Goal: Task Accomplishment & Management: Complete application form

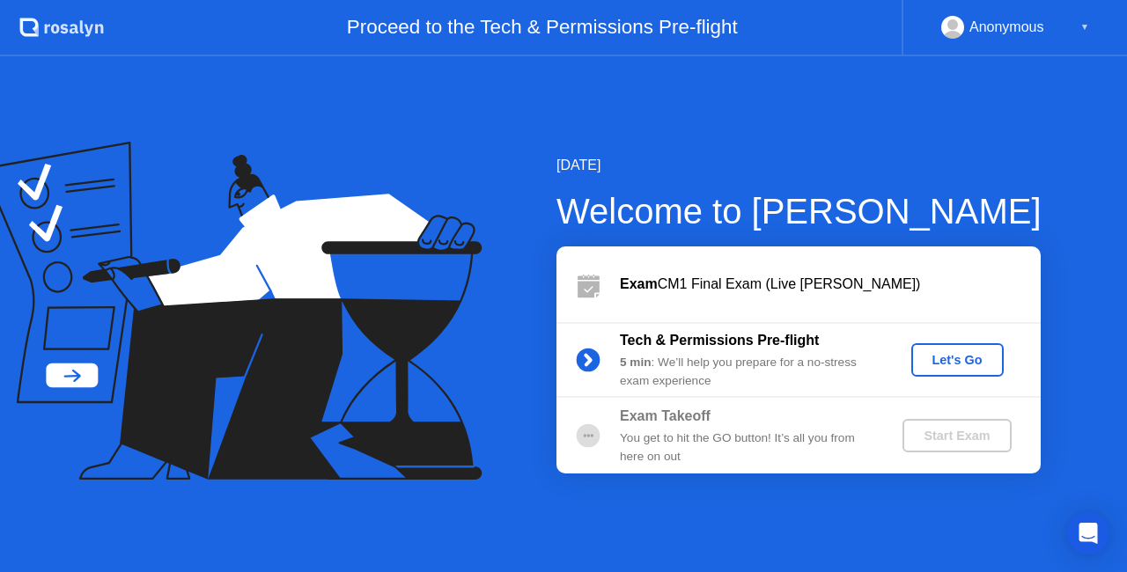
click at [956, 376] on button "Let's Go" at bounding box center [957, 359] width 92 height 33
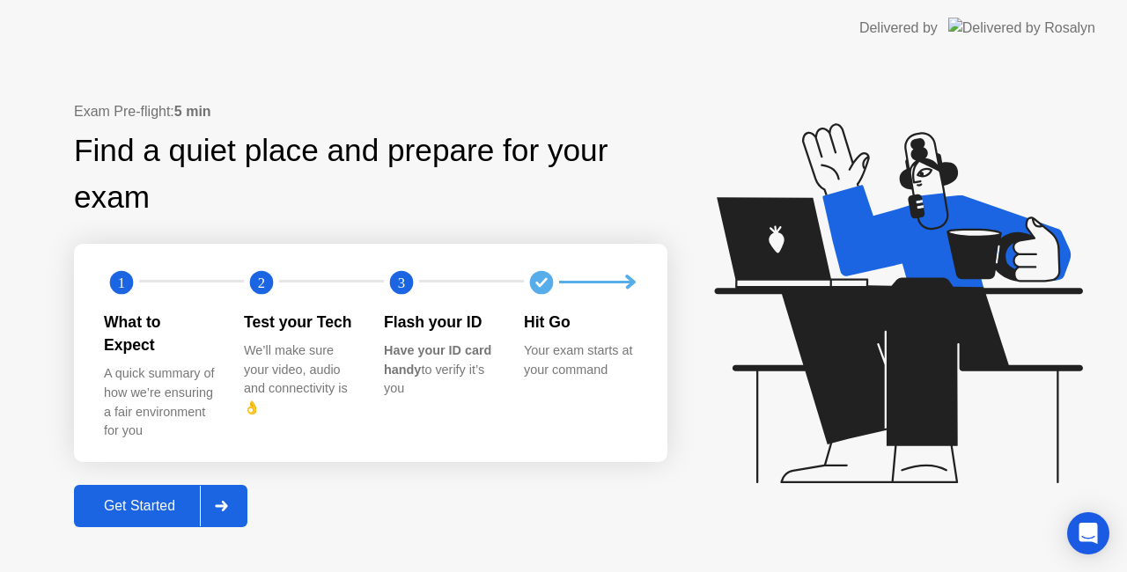
click at [114, 498] on div "Get Started" at bounding box center [139, 506] width 121 height 16
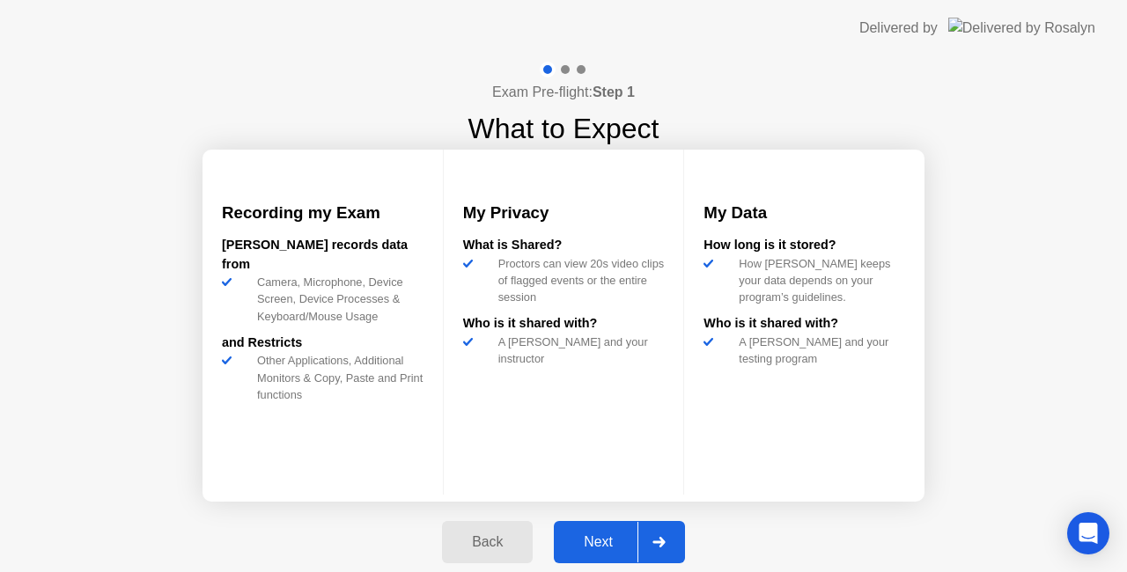
click at [567, 546] on div "Next" at bounding box center [598, 542] width 78 height 16
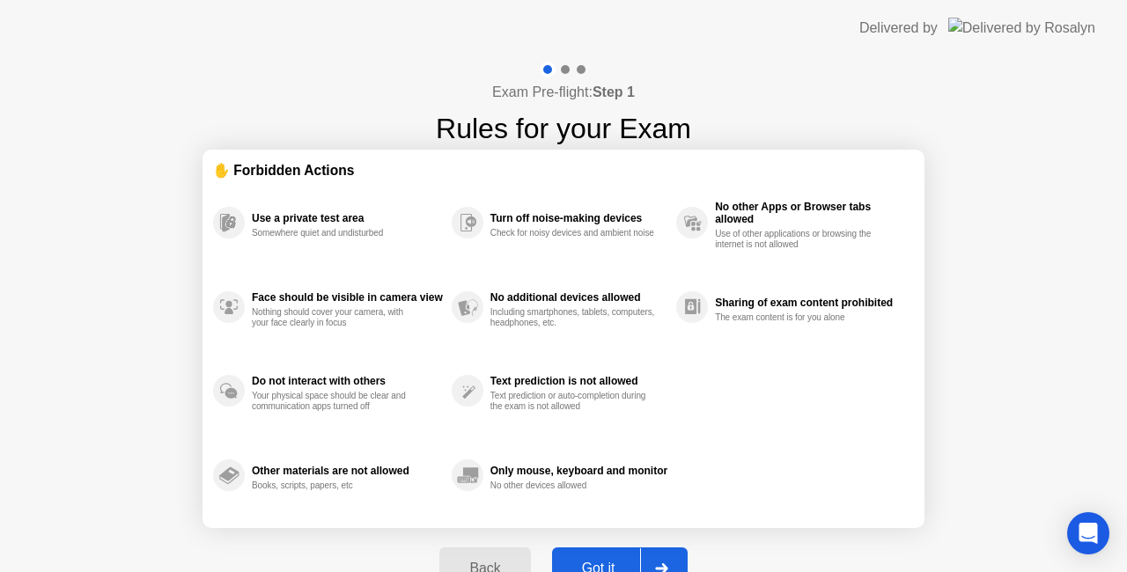
click at [601, 553] on button "Got it" at bounding box center [620, 568] width 136 height 42
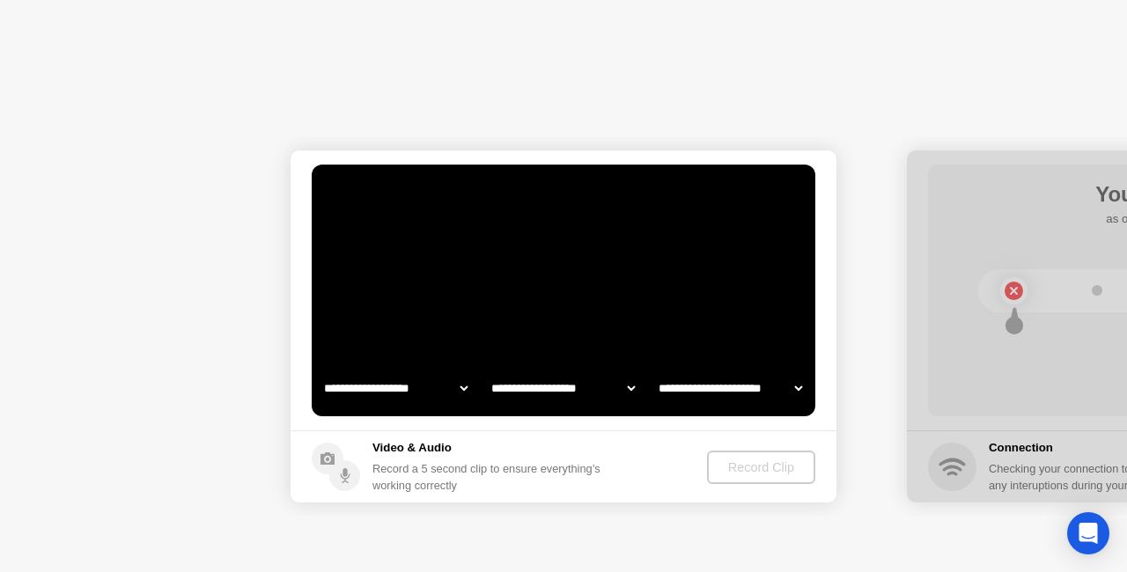
select select "**********"
select select "*******"
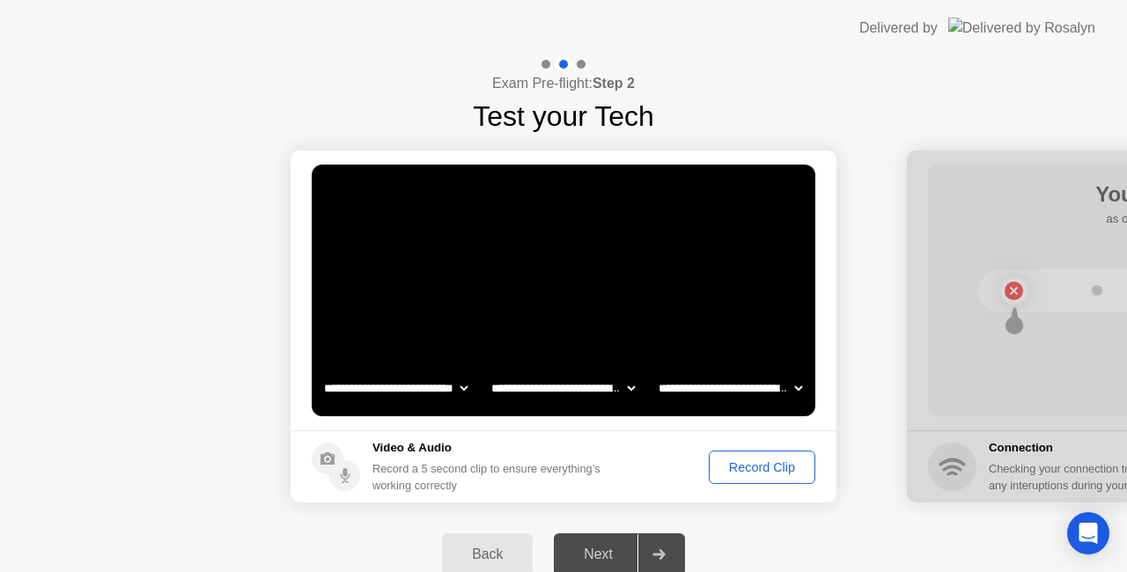
click at [745, 474] on div "Record Clip" at bounding box center [762, 467] width 94 height 14
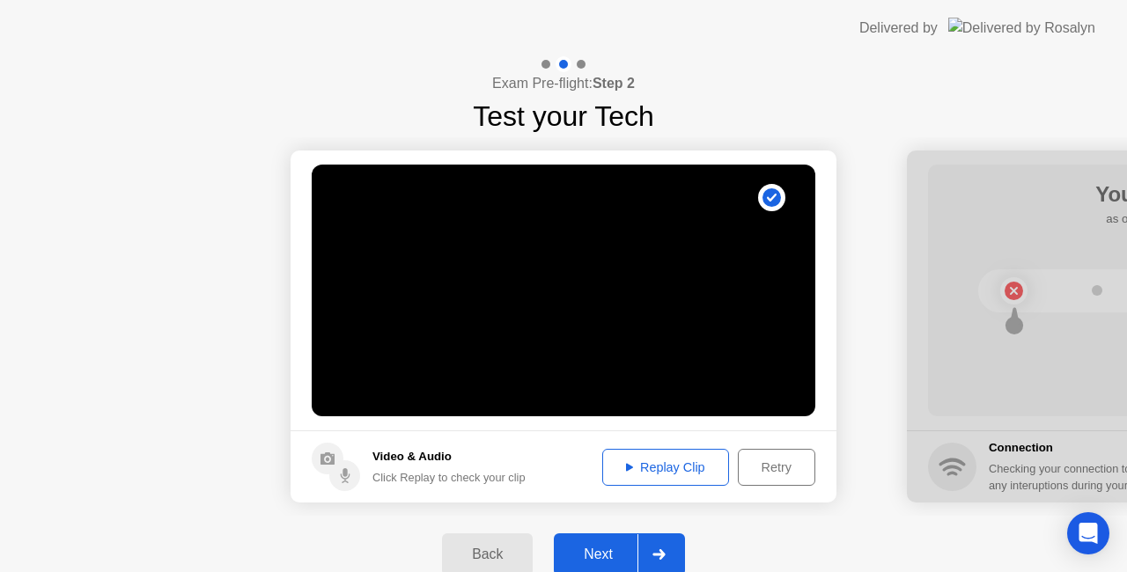
click at [596, 555] on div "Next" at bounding box center [598, 555] width 78 height 16
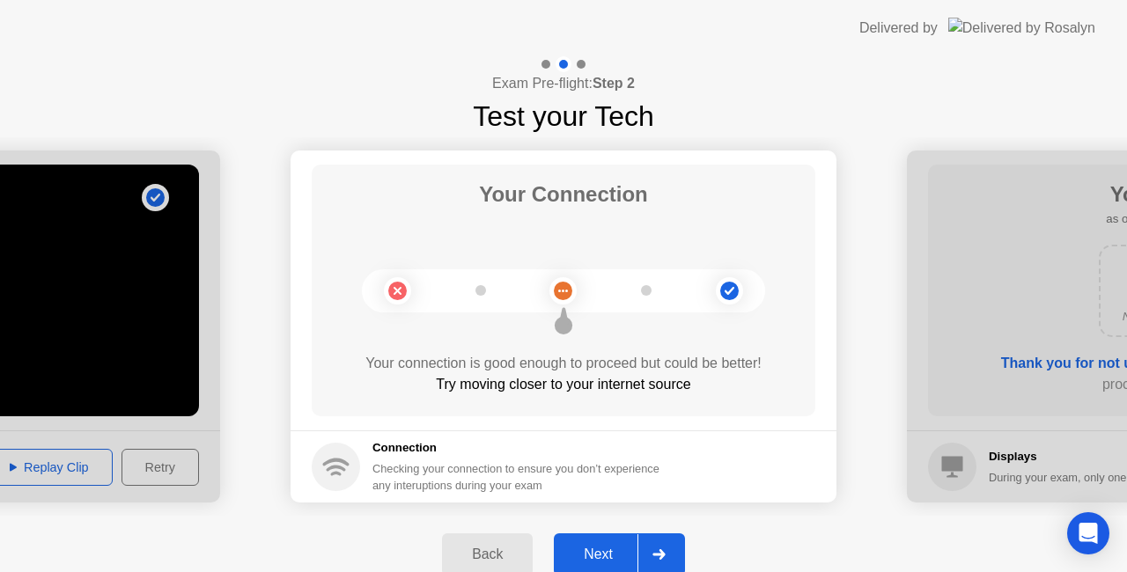
click at [606, 543] on button "Next" at bounding box center [619, 554] width 131 height 42
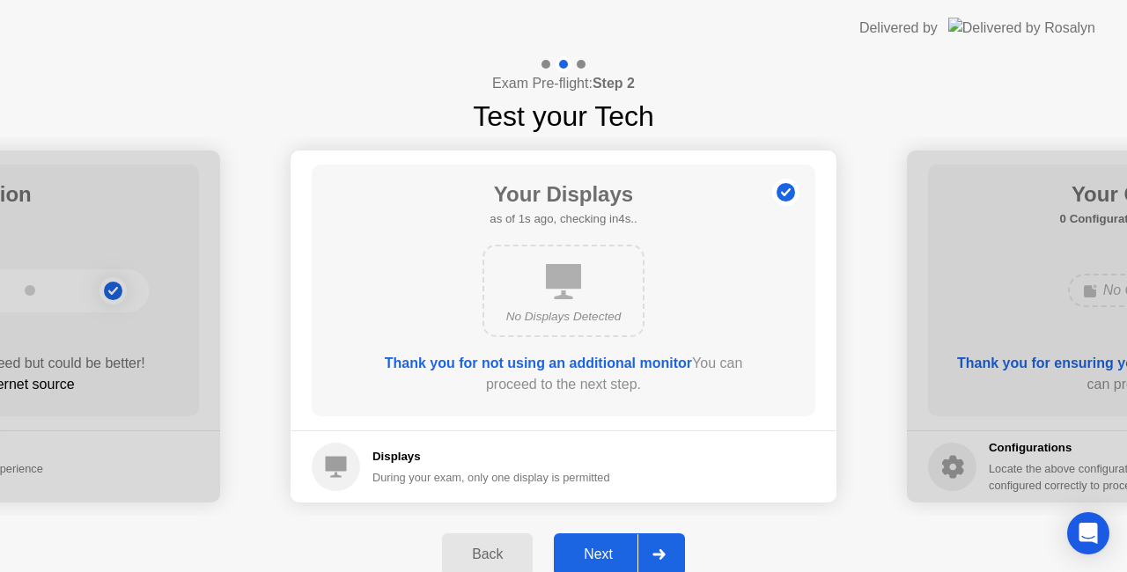
click at [616, 553] on div "Next" at bounding box center [598, 555] width 78 height 16
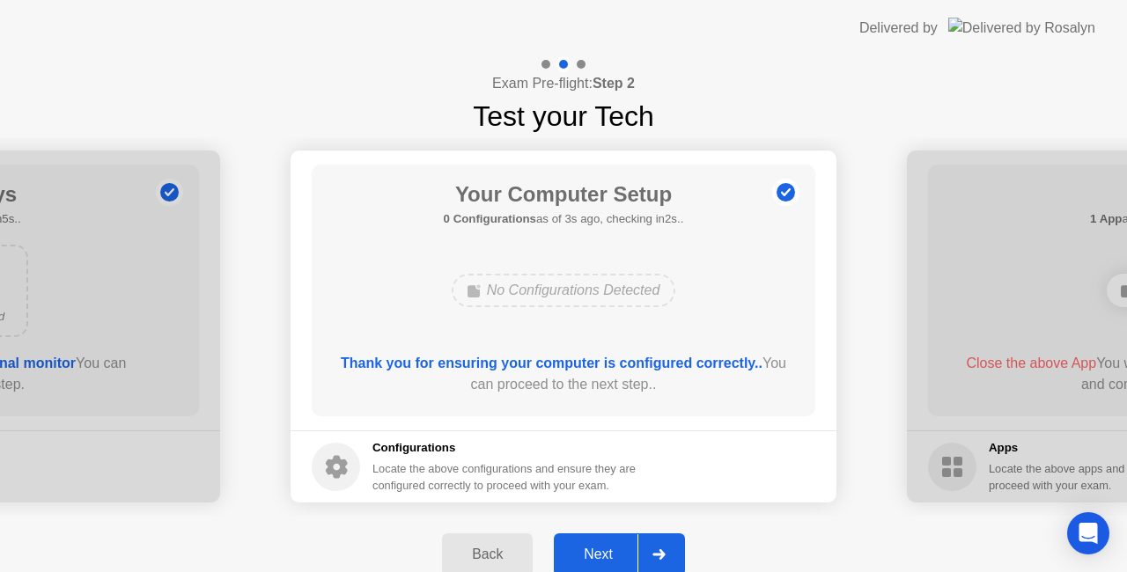
click at [616, 553] on div "Next" at bounding box center [598, 555] width 78 height 16
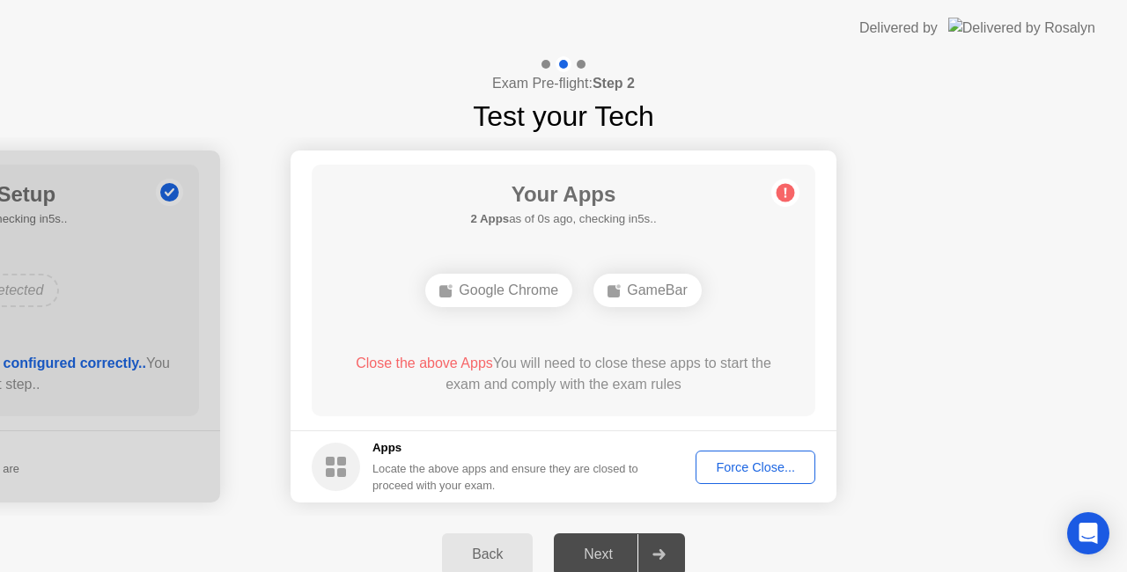
click at [781, 467] on div "Force Close..." at bounding box center [754, 467] width 107 height 14
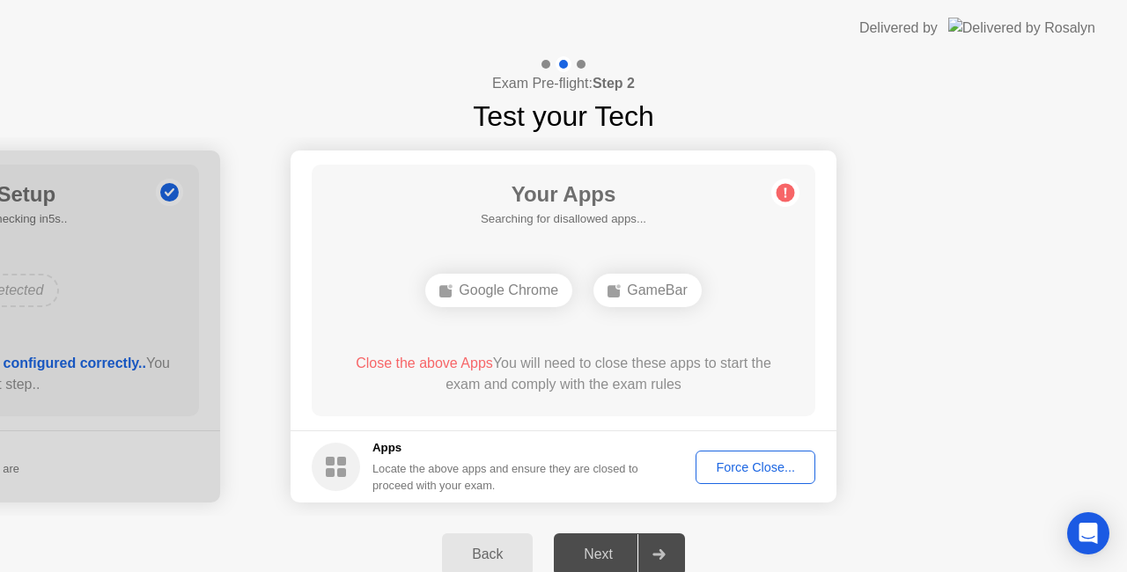
click at [753, 471] on div "Force Close..." at bounding box center [754, 467] width 107 height 14
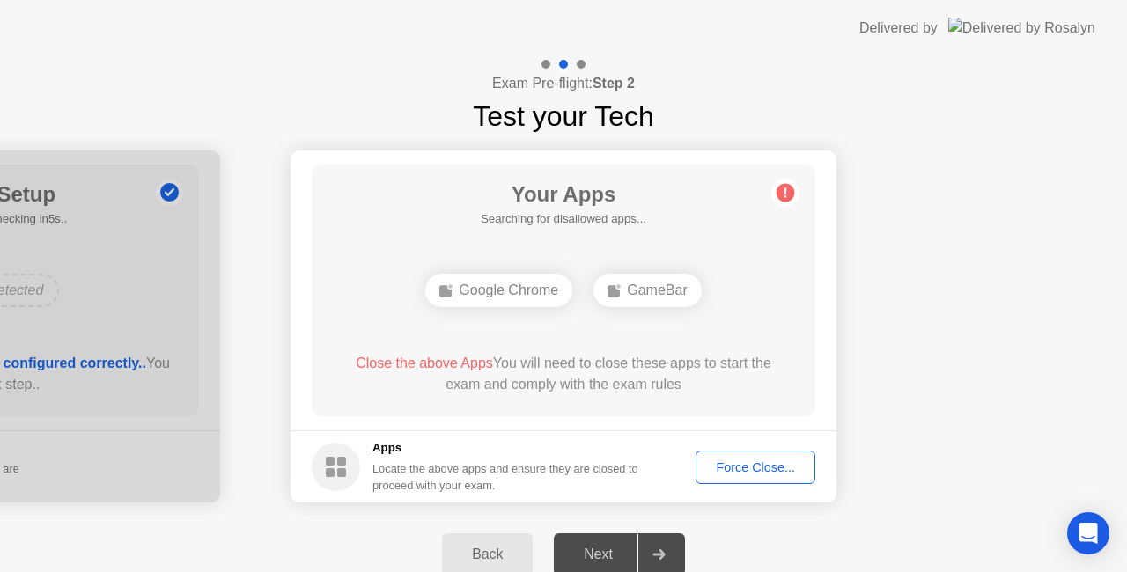
click at [727, 472] on div "Force Close..." at bounding box center [754, 467] width 107 height 14
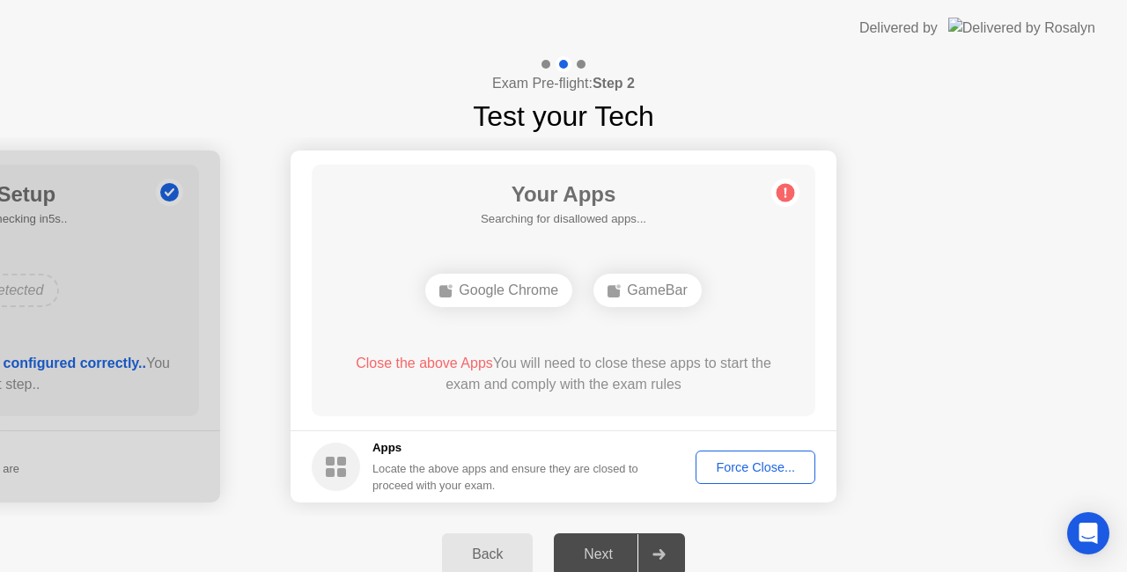
click at [769, 466] on div "Force Close..." at bounding box center [754, 467] width 107 height 14
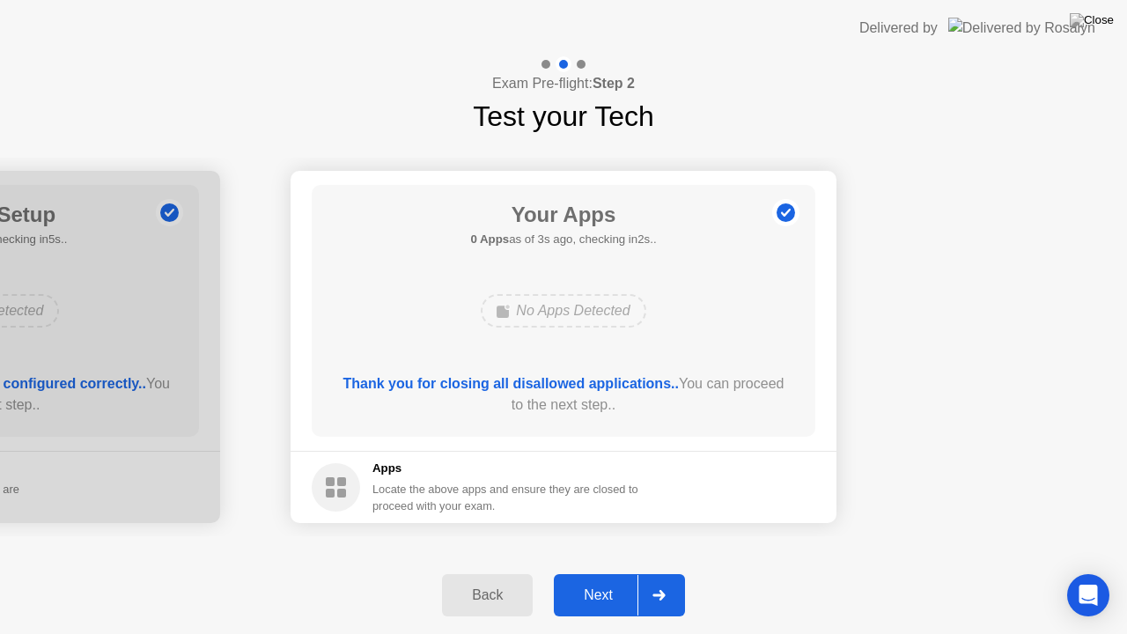
click at [599, 571] on div "Next" at bounding box center [598, 595] width 78 height 16
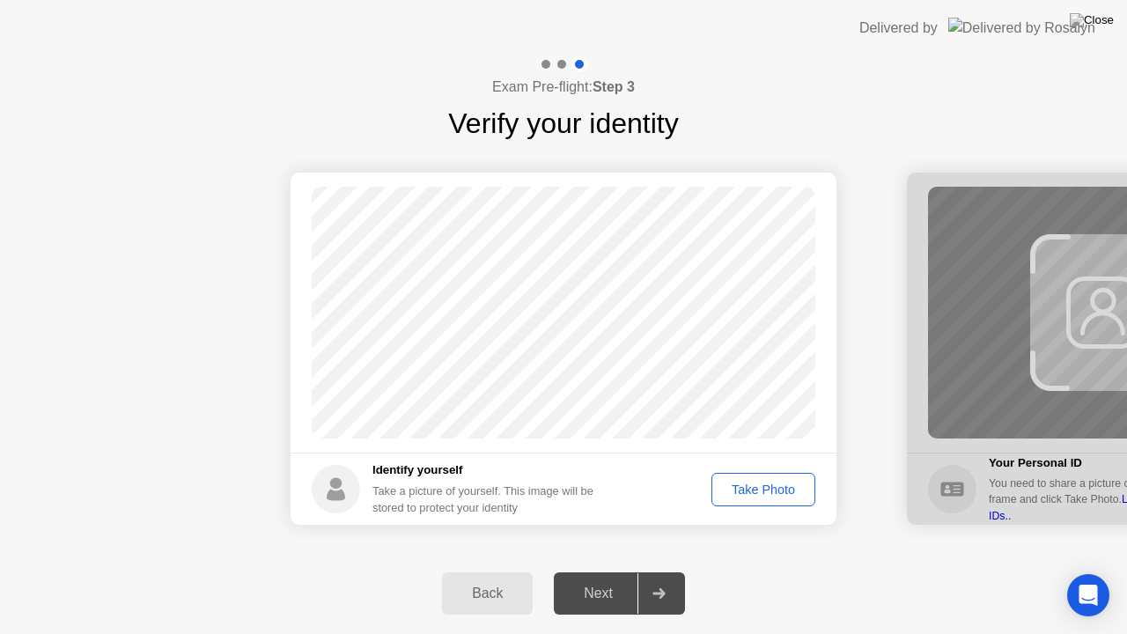
click at [768, 493] on div "Take Photo" at bounding box center [763, 489] width 92 height 14
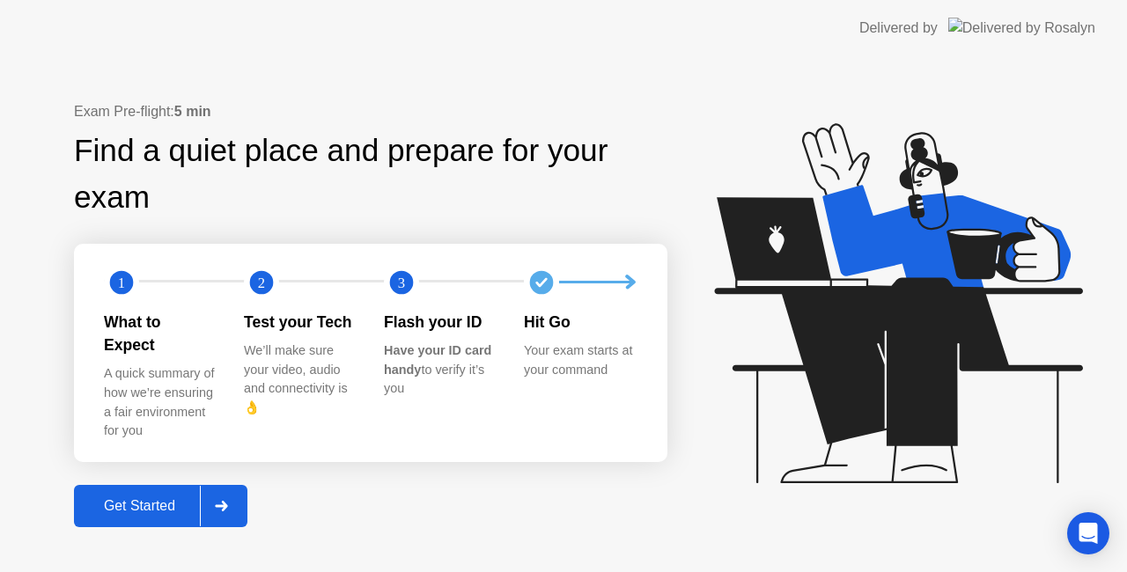
click at [115, 498] on div "Get Started" at bounding box center [139, 506] width 121 height 16
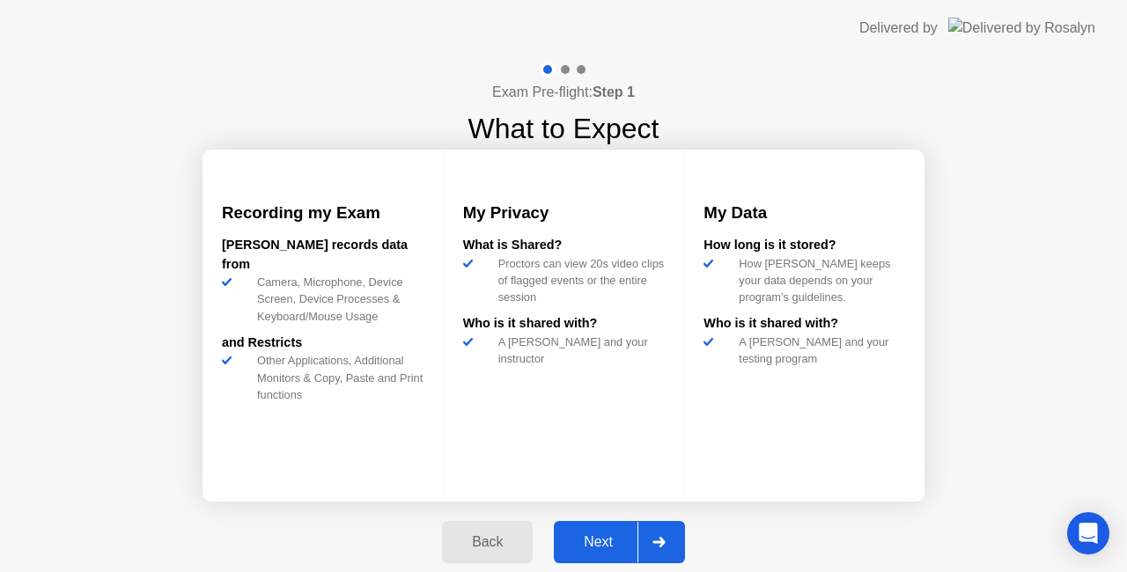
click at [608, 534] on div "Next" at bounding box center [598, 542] width 78 height 16
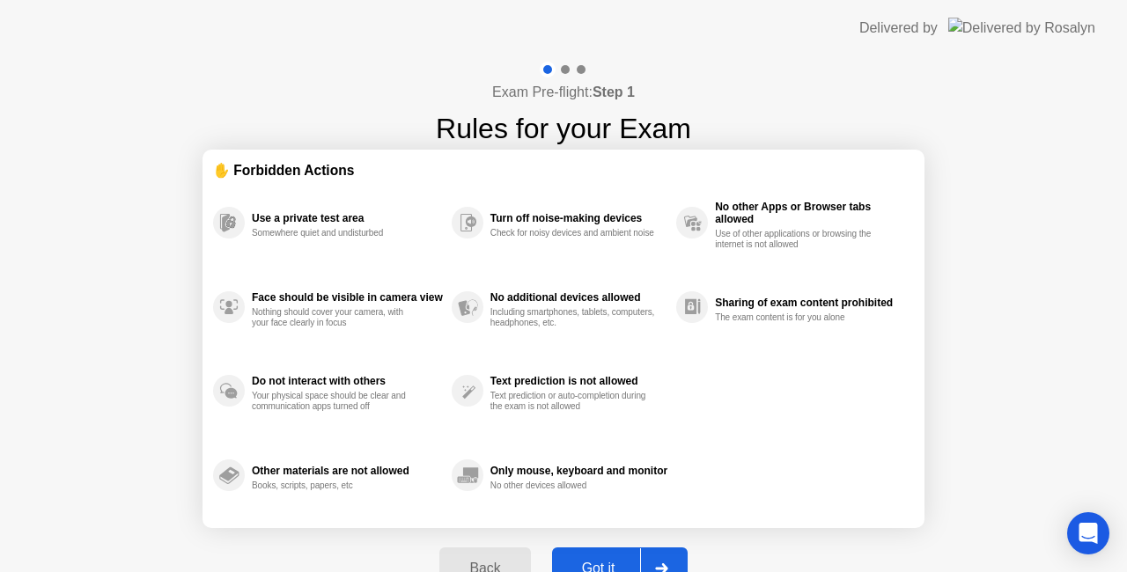
click at [608, 561] on div "Got it" at bounding box center [598, 569] width 83 height 16
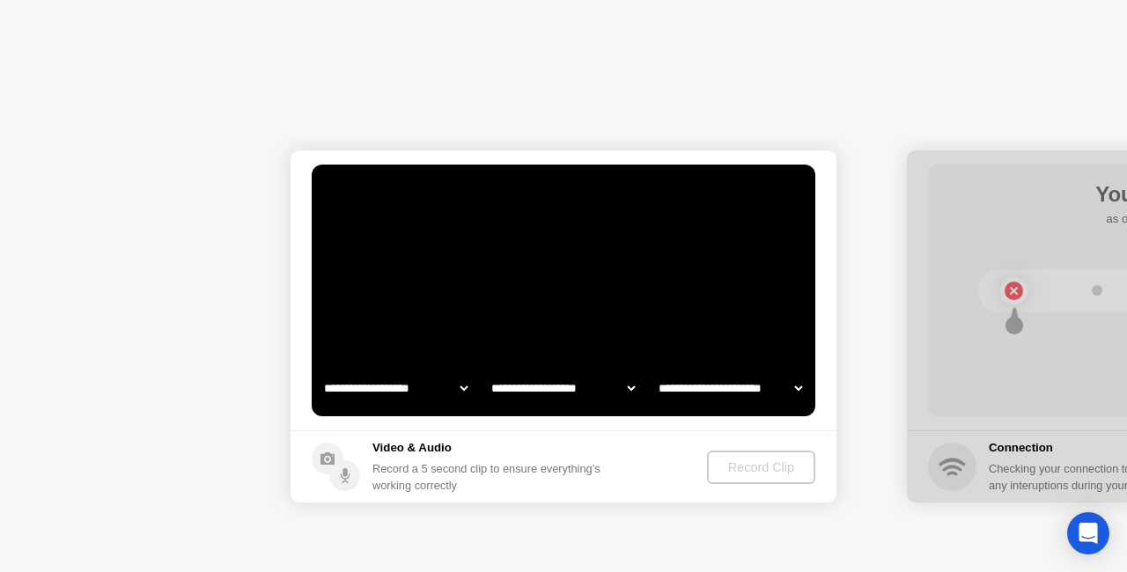
select select "**********"
select select "*******"
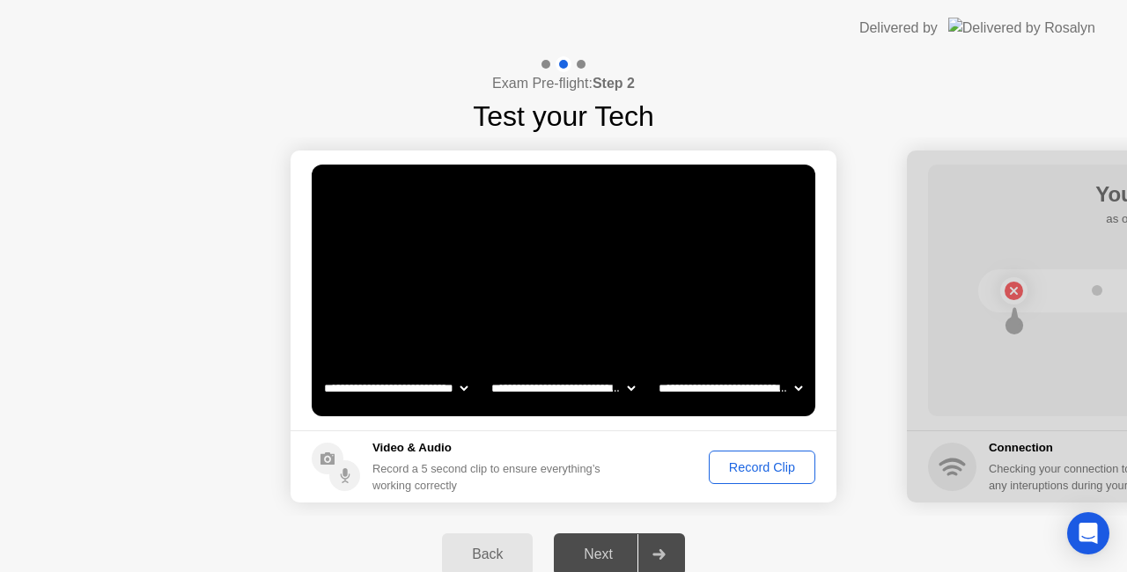
click at [776, 466] on div "Record Clip" at bounding box center [762, 467] width 94 height 14
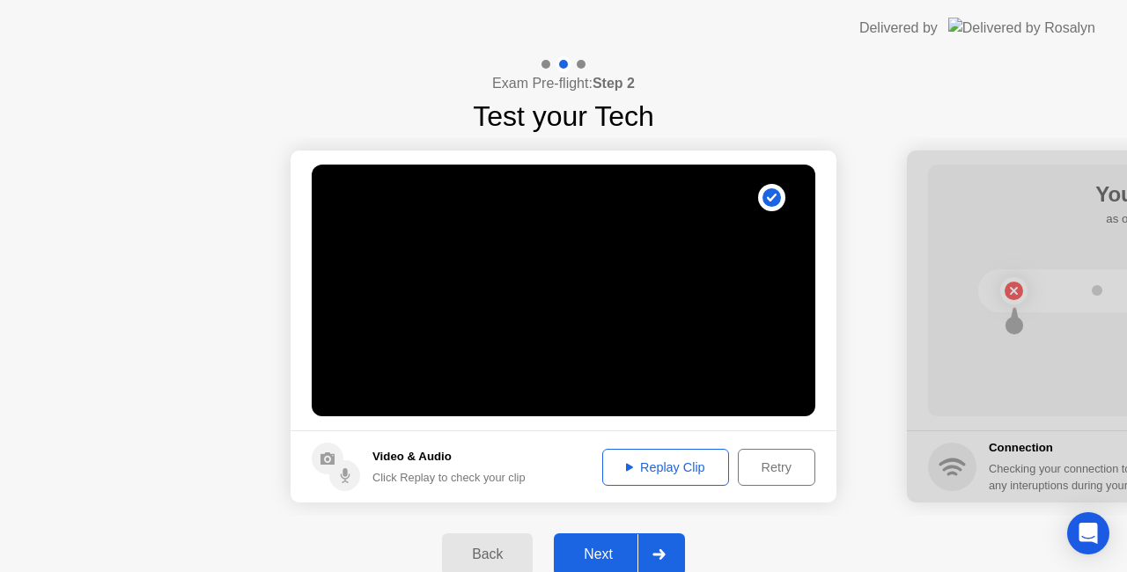
click at [612, 551] on div "Next" at bounding box center [598, 555] width 78 height 16
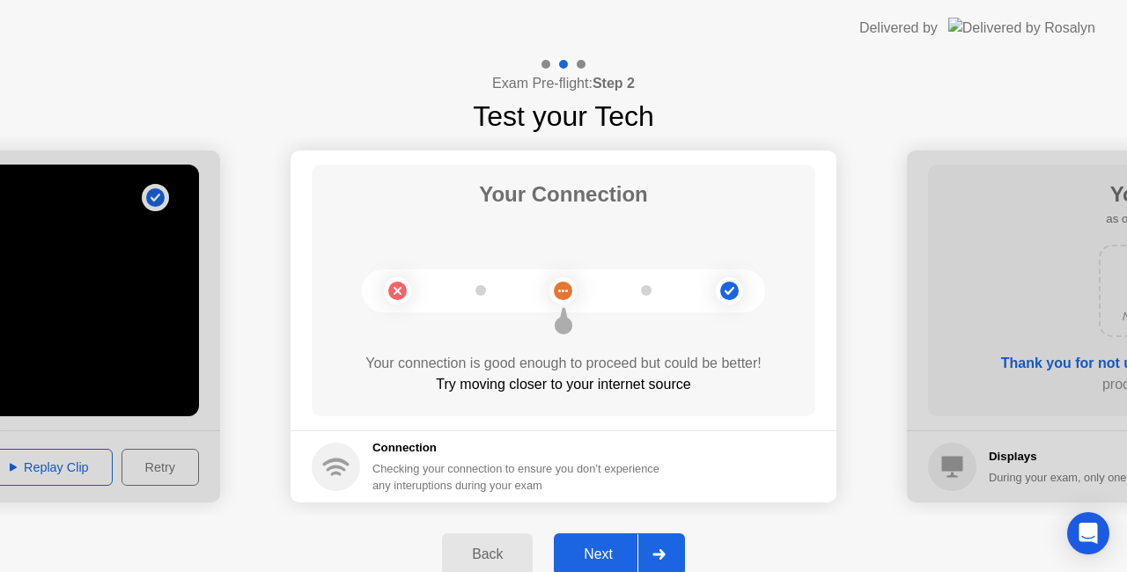
click at [606, 547] on div "Next" at bounding box center [598, 555] width 78 height 16
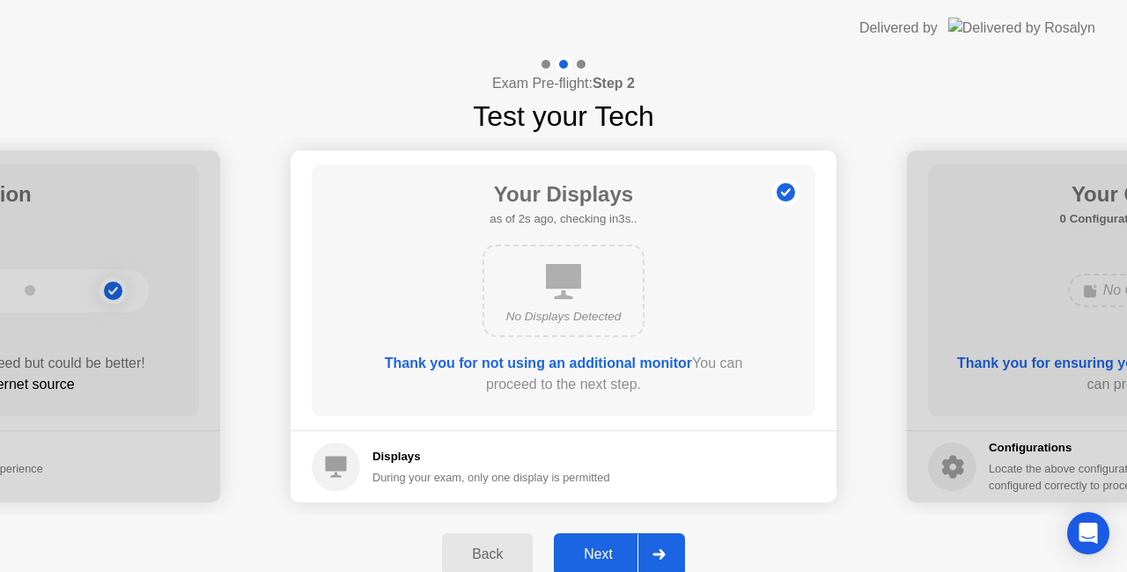
click at [606, 547] on div "Next" at bounding box center [598, 555] width 78 height 16
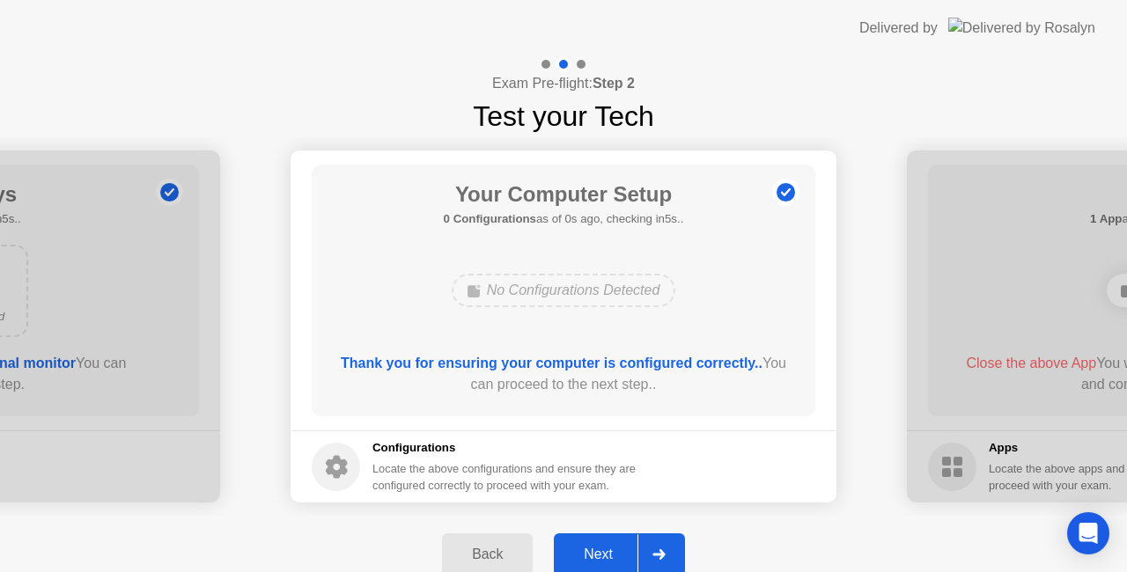
click at [606, 547] on div "Next" at bounding box center [598, 555] width 78 height 16
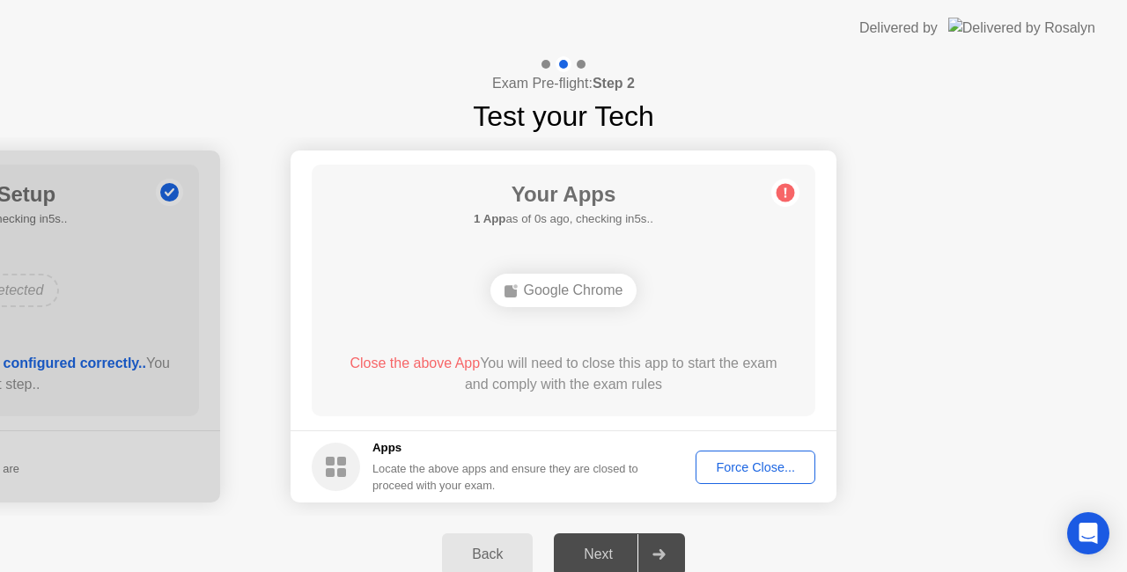
click at [775, 466] on div "Force Close..." at bounding box center [754, 467] width 107 height 14
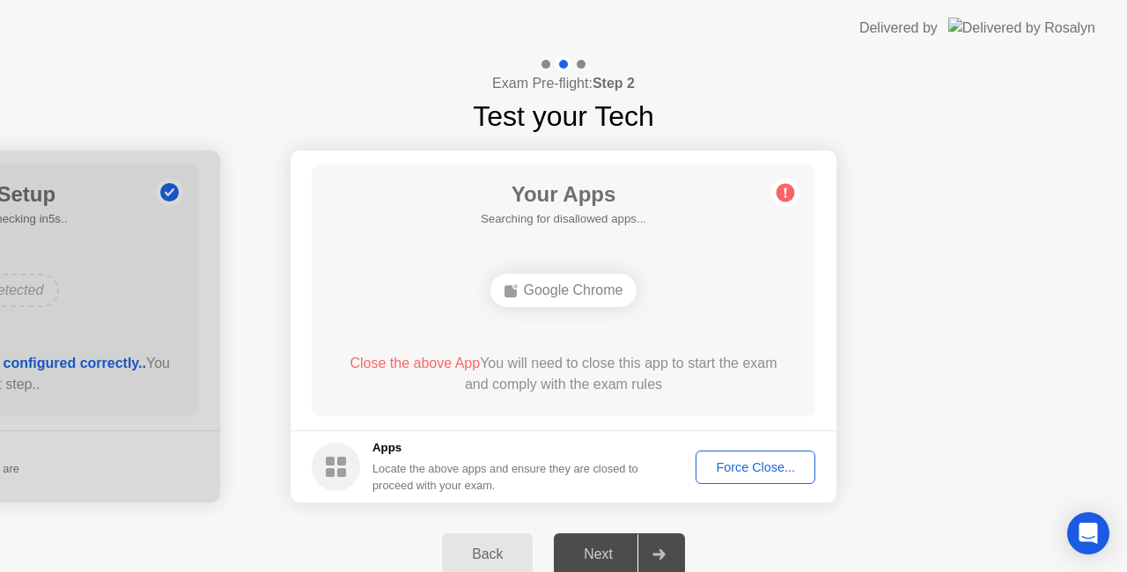
click at [726, 469] on div "Force Close..." at bounding box center [754, 467] width 107 height 14
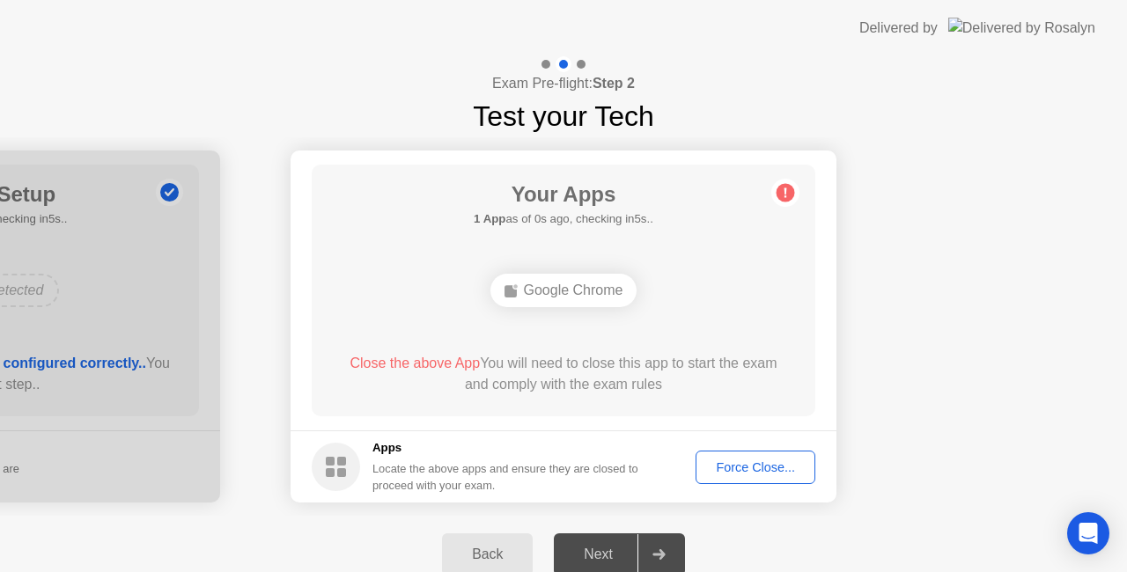
click at [734, 464] on div "Force Close..." at bounding box center [754, 467] width 107 height 14
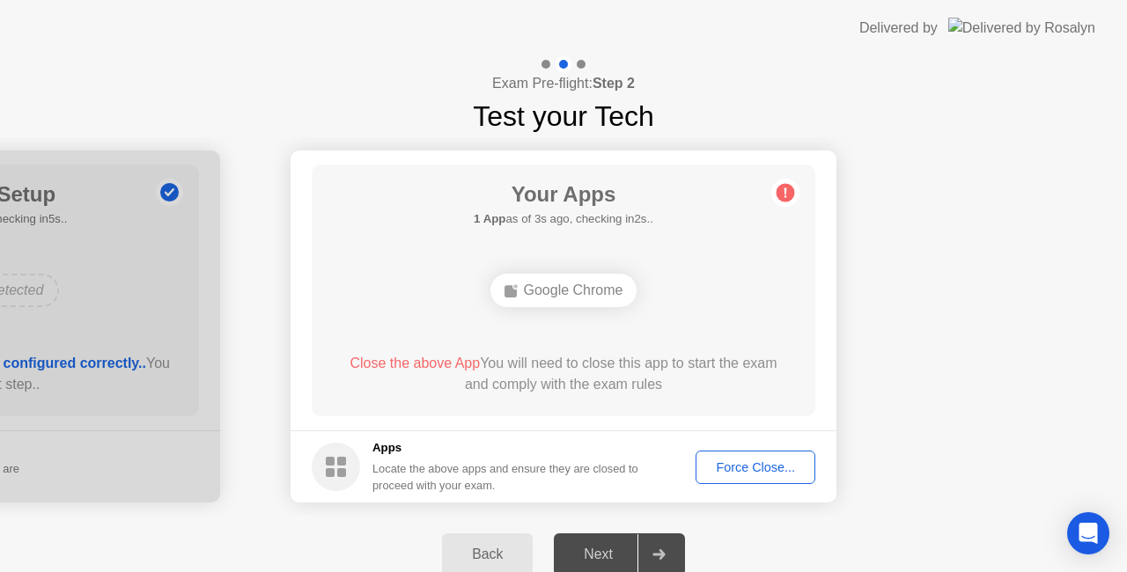
click at [723, 464] on div "Force Close..." at bounding box center [754, 467] width 107 height 14
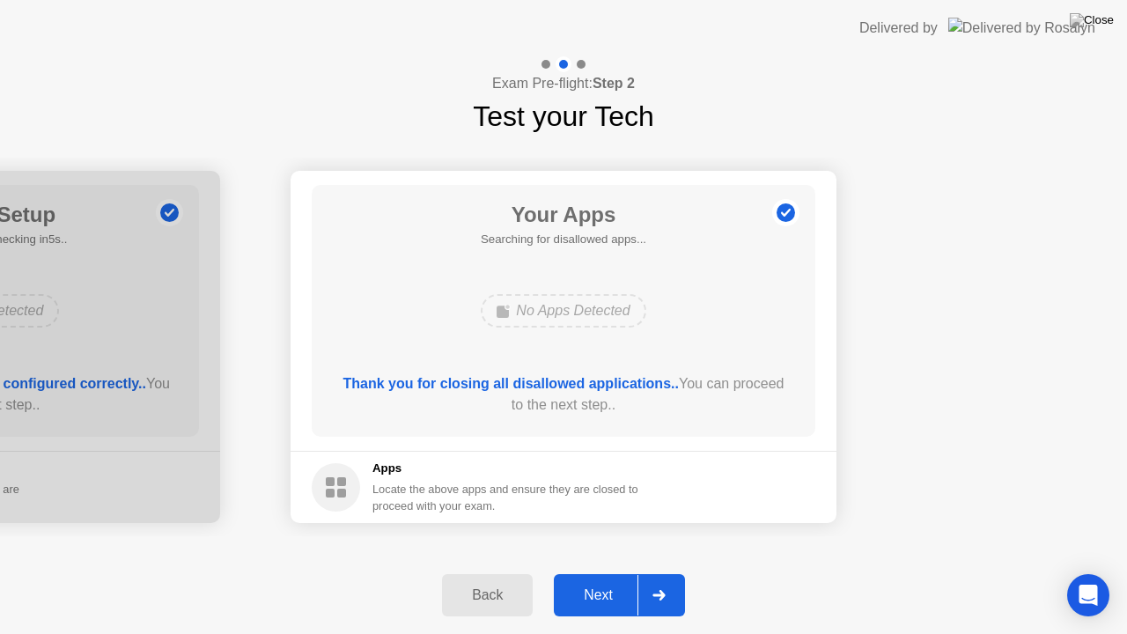
click at [621, 571] on div "Next" at bounding box center [598, 595] width 78 height 16
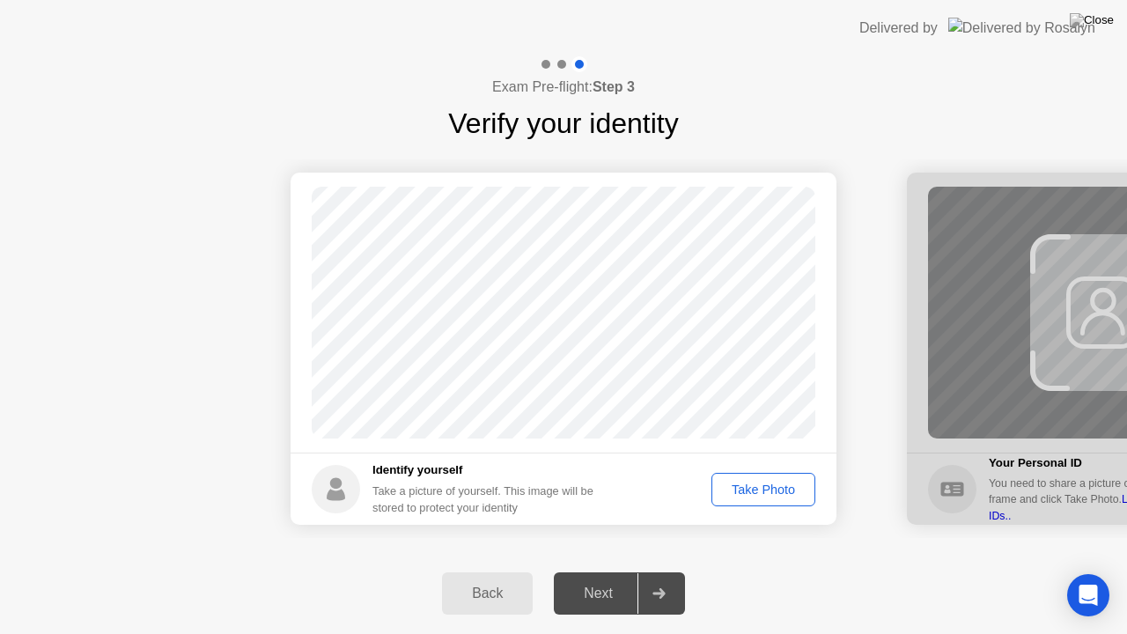
click at [769, 482] on div "Take Photo" at bounding box center [763, 489] width 92 height 14
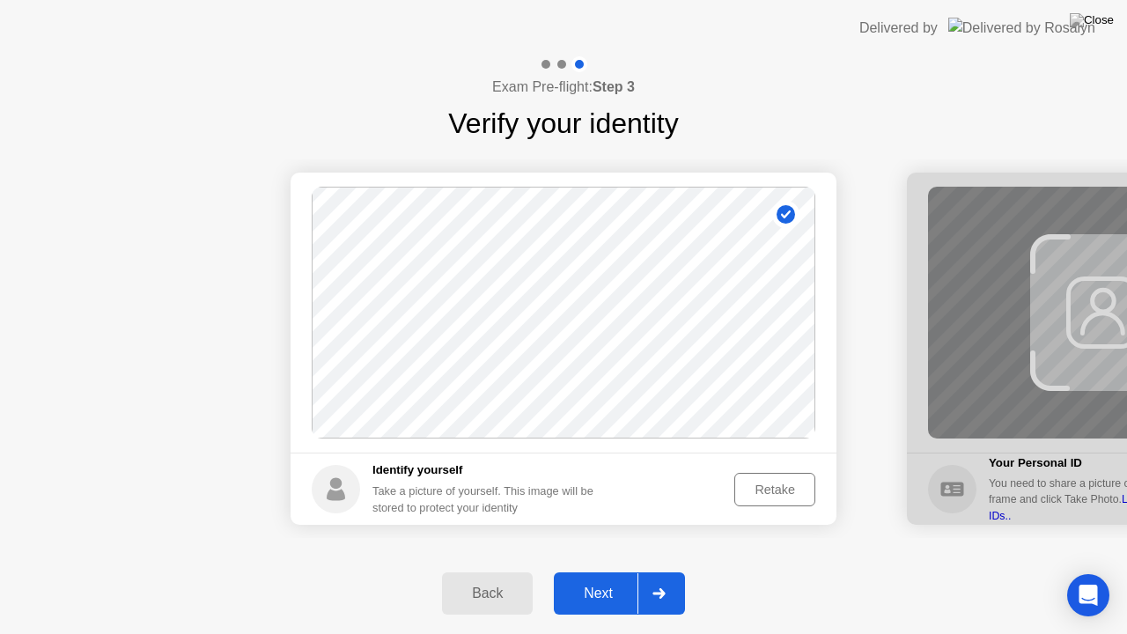
click at [611, 571] on button "Next" at bounding box center [619, 593] width 131 height 42
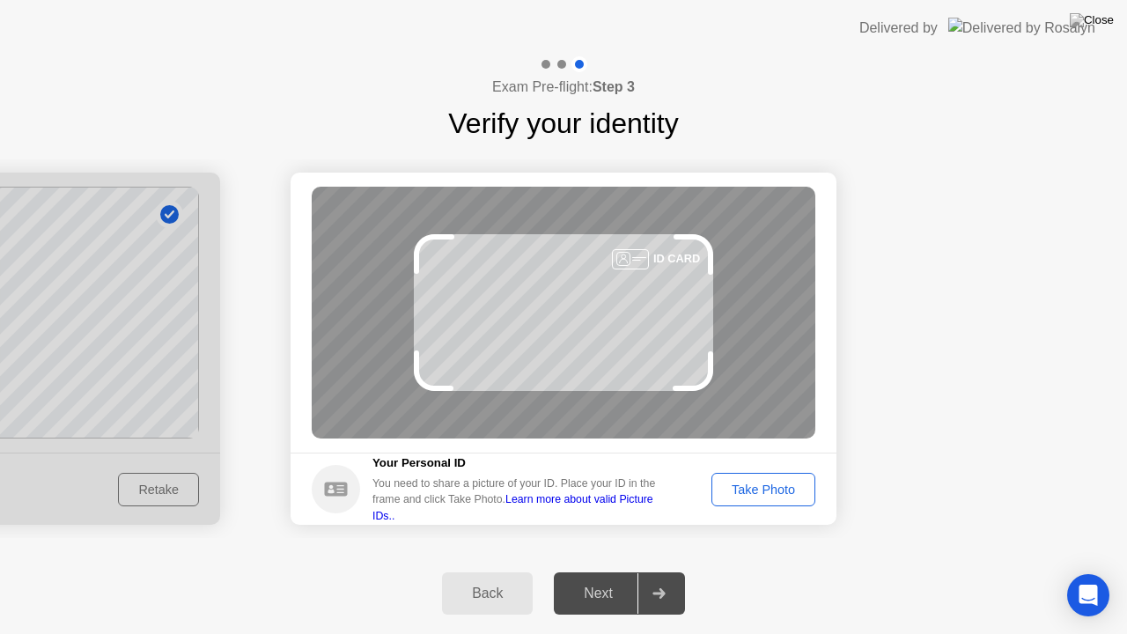
click at [764, 493] on div "Take Photo" at bounding box center [763, 489] width 92 height 14
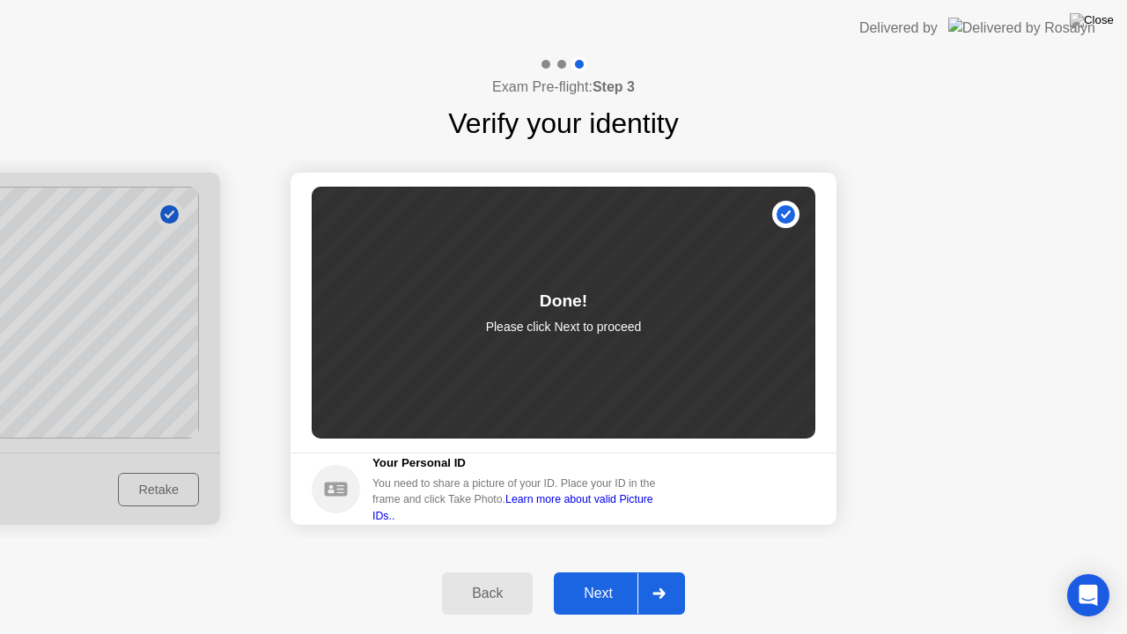
click at [604, 571] on button "Next" at bounding box center [619, 593] width 131 height 42
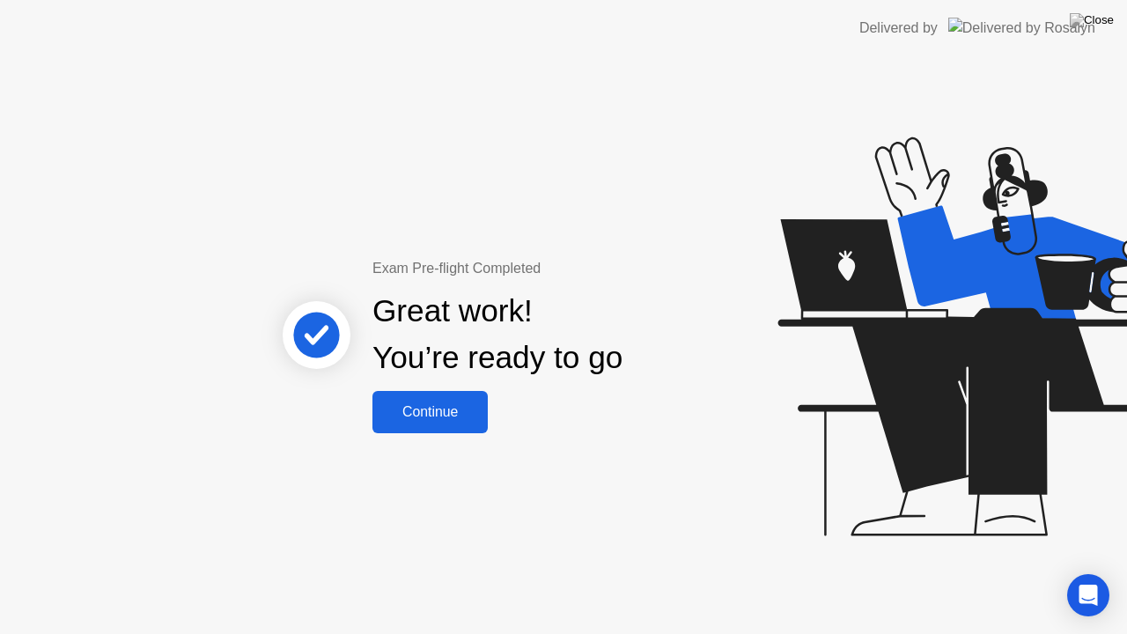
click at [444, 414] on div "Continue" at bounding box center [430, 412] width 105 height 16
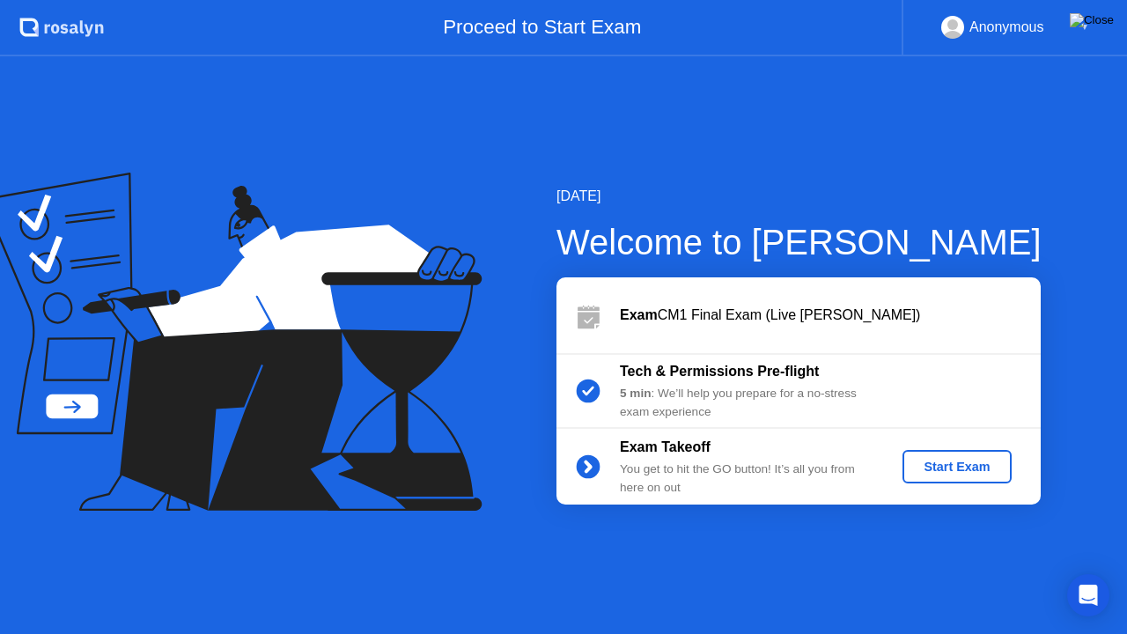
click at [1105, 19] on img at bounding box center [1091, 20] width 44 height 14
